Goal: Navigation & Orientation: Find specific page/section

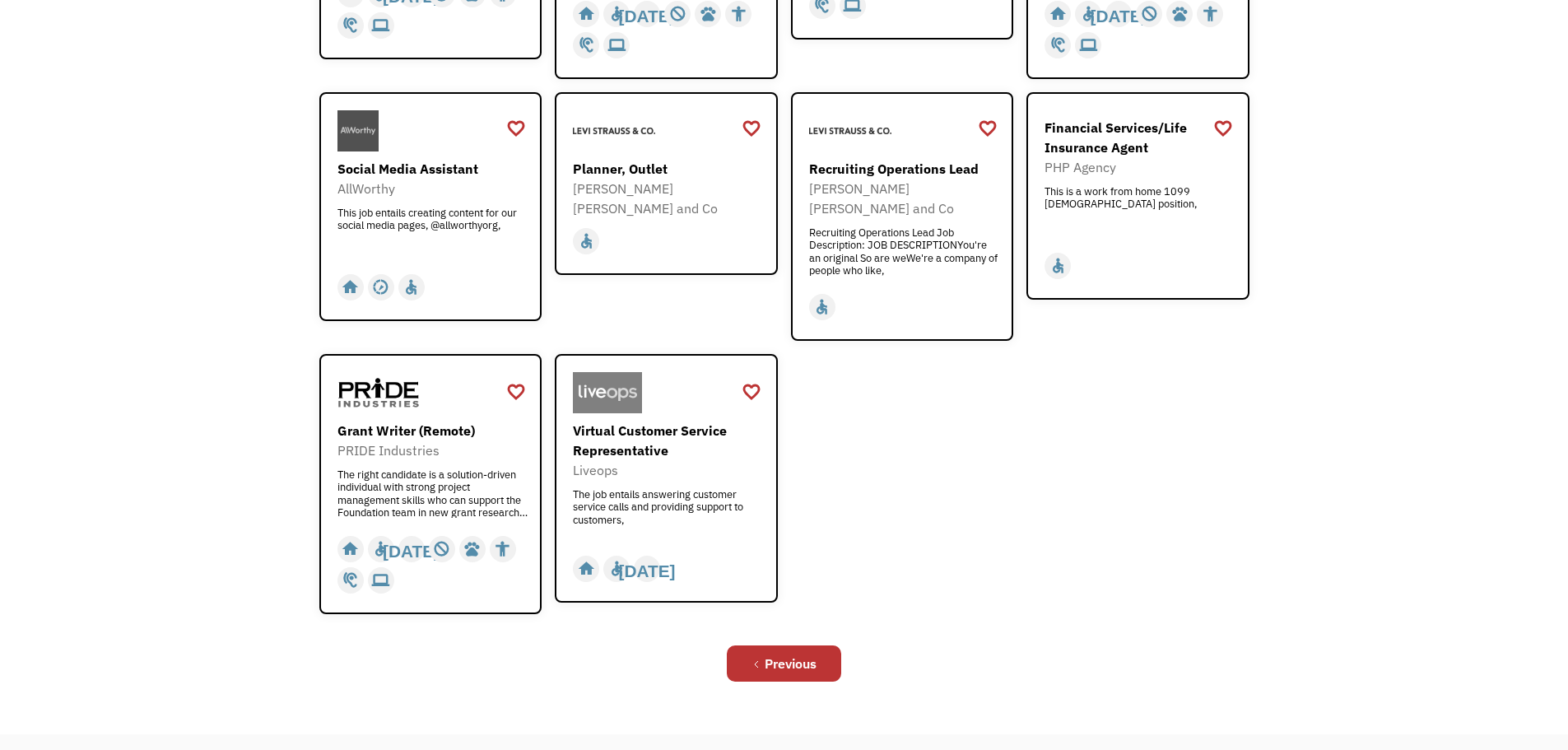
scroll to position [701, 0]
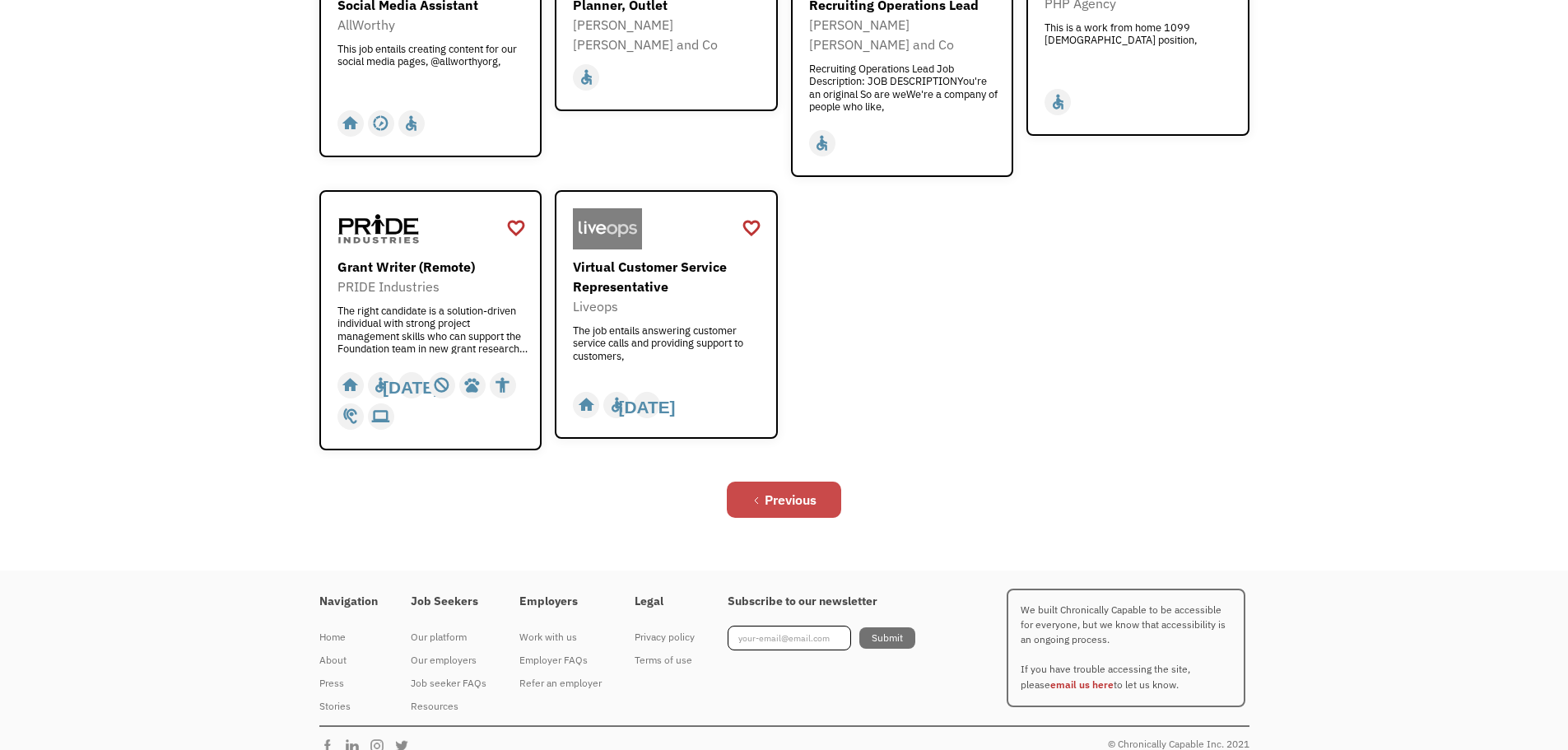
click at [828, 481] on link "Previous" at bounding box center [784, 499] width 115 height 36
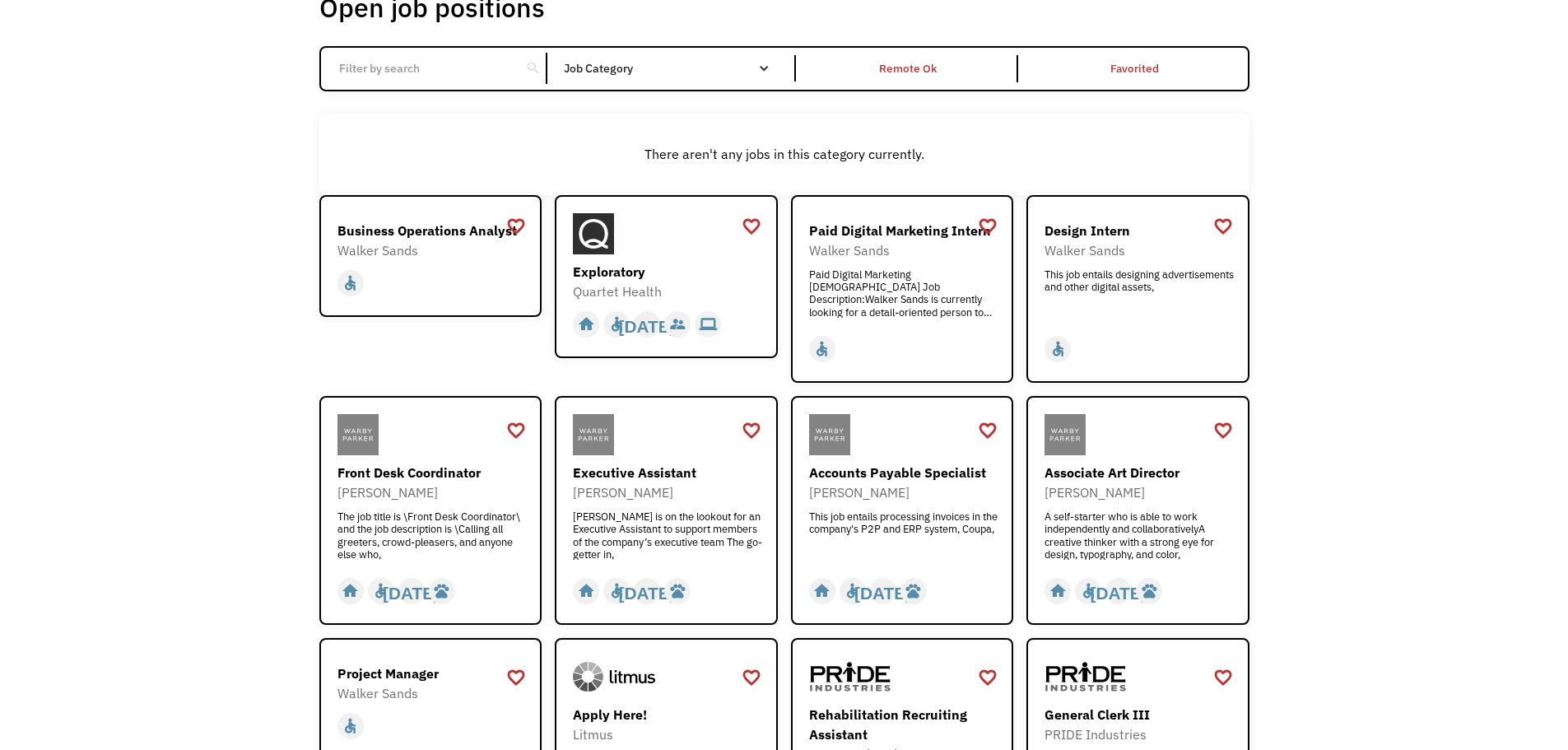
scroll to position [247, 0]
